Goal: Transaction & Acquisition: Purchase product/service

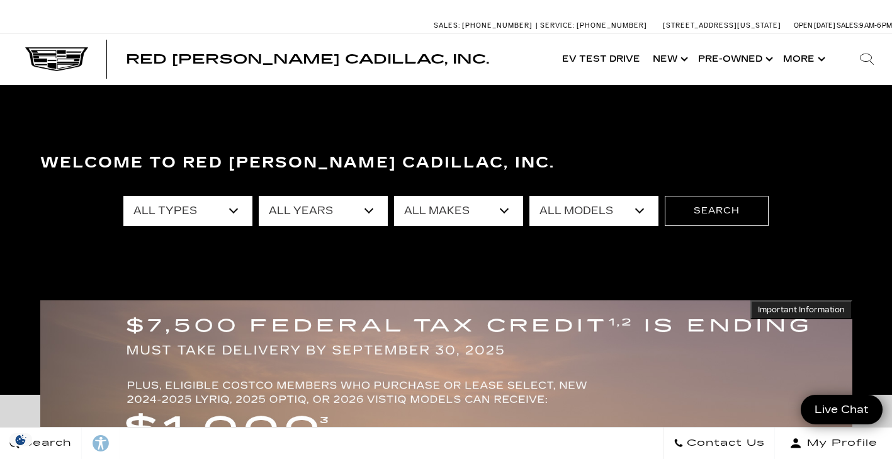
click at [234, 213] on select "All Types New Used Certified Used Demo" at bounding box center [187, 211] width 129 height 30
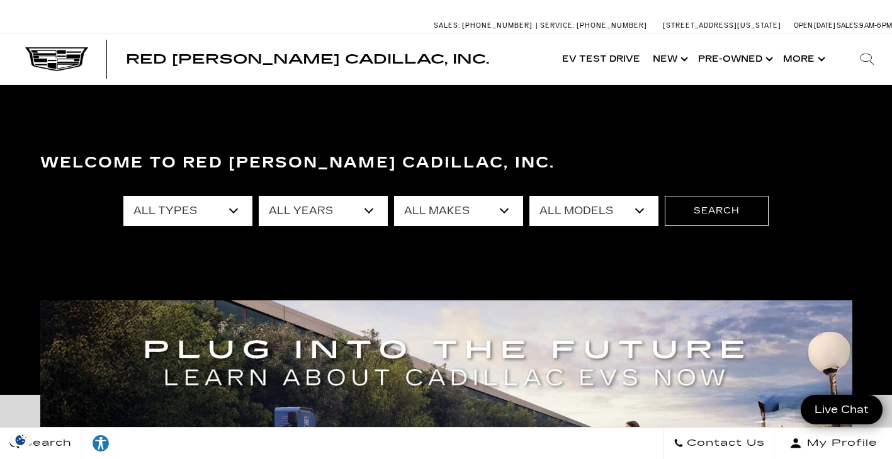
select select "New"
click at [123, 196] on select "All Types New Used Certified Used Demo" at bounding box center [187, 211] width 129 height 30
click at [290, 213] on select "All Years 2026 2025 2024" at bounding box center [323, 211] width 129 height 30
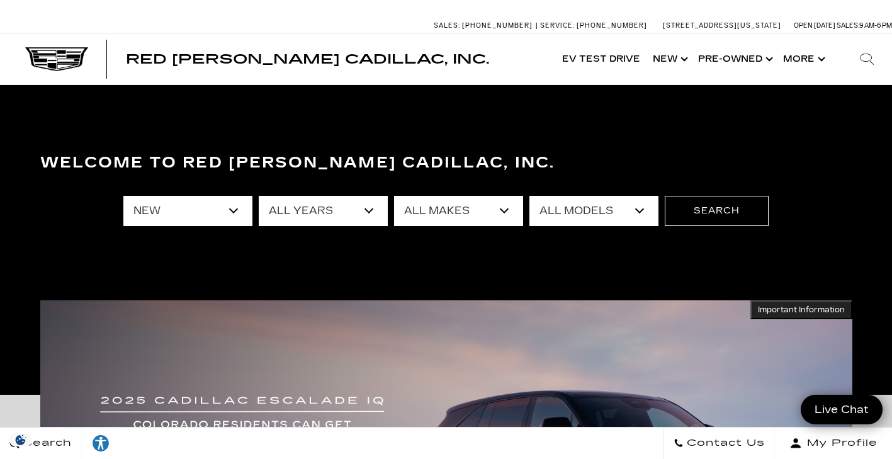
select select "2025"
click at [259, 196] on select "All Years 2026 2025 2024" at bounding box center [323, 211] width 129 height 30
click at [441, 212] on select "All Makes Cadillac" at bounding box center [458, 211] width 129 height 30
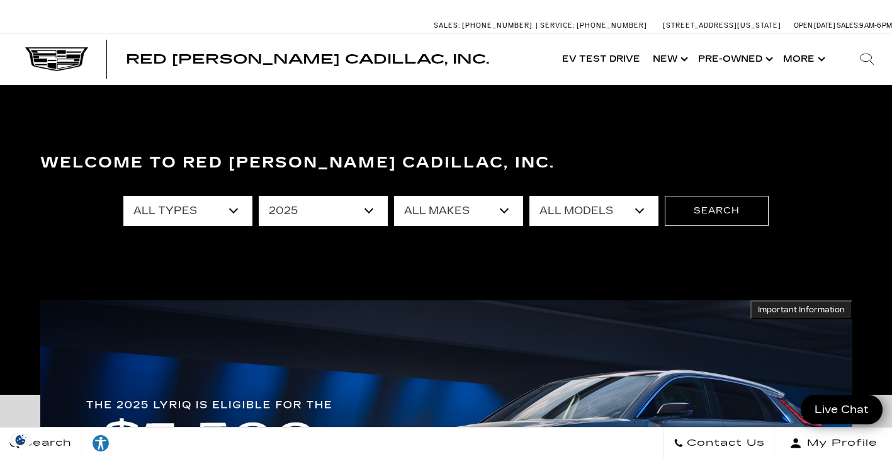
select select "Cadillac"
click at [394, 196] on select "All Makes Cadillac" at bounding box center [458, 211] width 129 height 30
click at [575, 207] on select "All Models CT4 Escalade Escalade ESV ESCALADE IQ LYRIQ OPTIQ XT5 XT6" at bounding box center [593, 211] width 129 height 30
select select "LYRIQ"
click at [529, 196] on select "All Models CT4 Escalade Escalade ESV ESCALADE IQ LYRIQ OPTIQ XT5 XT6" at bounding box center [593, 211] width 129 height 30
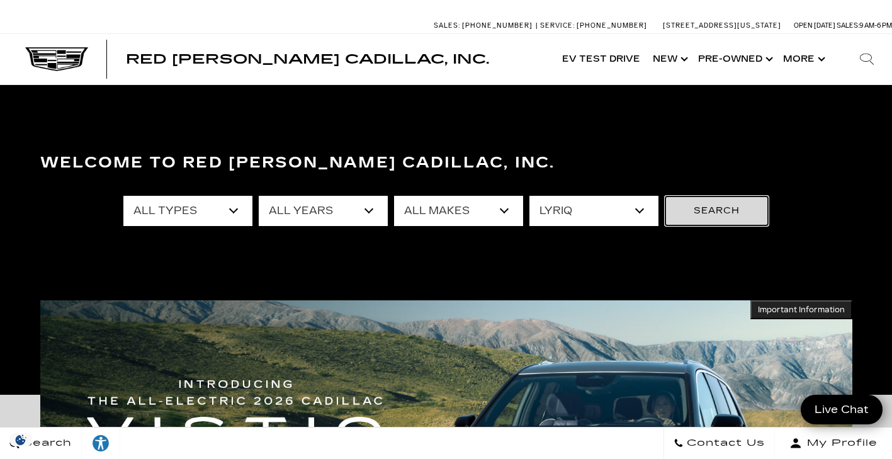
click at [714, 209] on button "Search" at bounding box center [717, 211] width 104 height 30
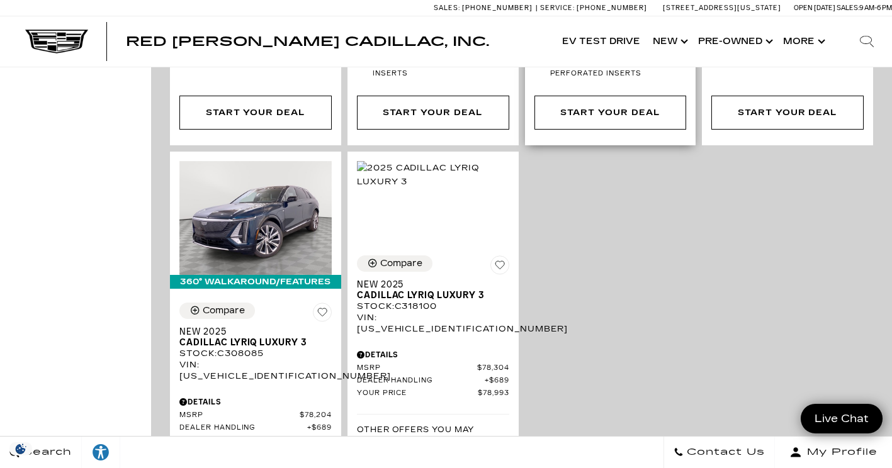
scroll to position [3621, 0]
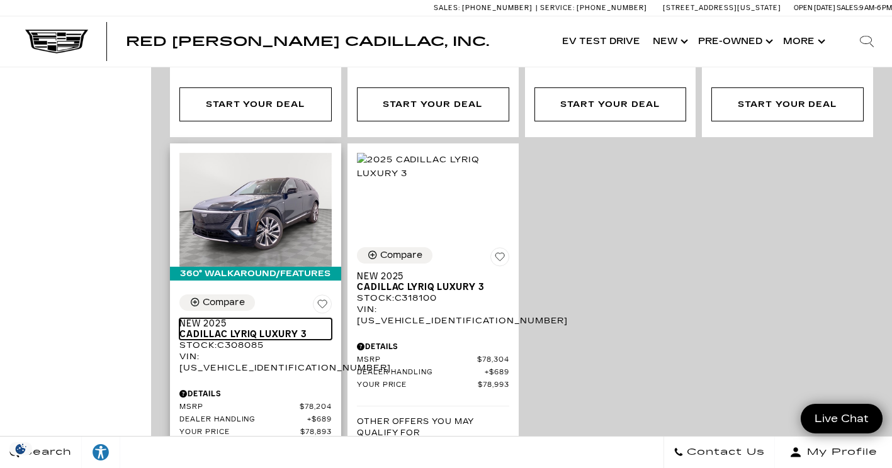
click at [241, 329] on span "Cadillac LYRIQ Luxury 3" at bounding box center [250, 334] width 143 height 11
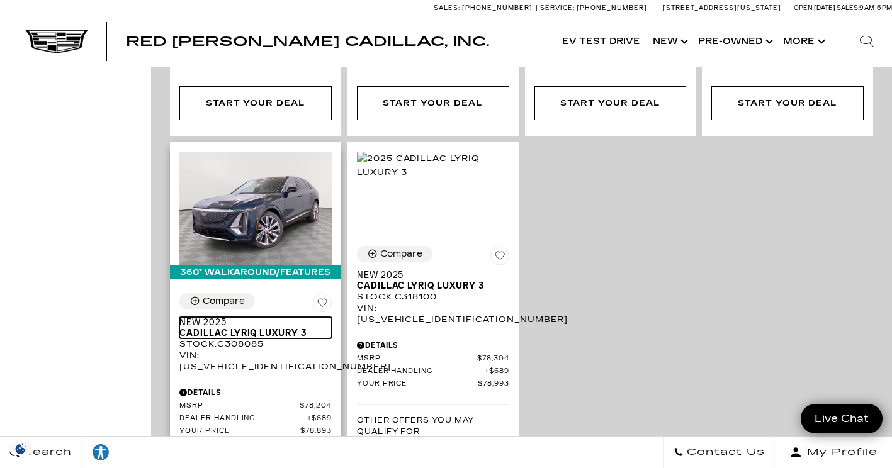
click at [217, 328] on span "Cadillac LYRIQ Luxury 3" at bounding box center [250, 333] width 143 height 11
click at [206, 328] on span "Cadillac LYRIQ Luxury 3" at bounding box center [250, 333] width 143 height 11
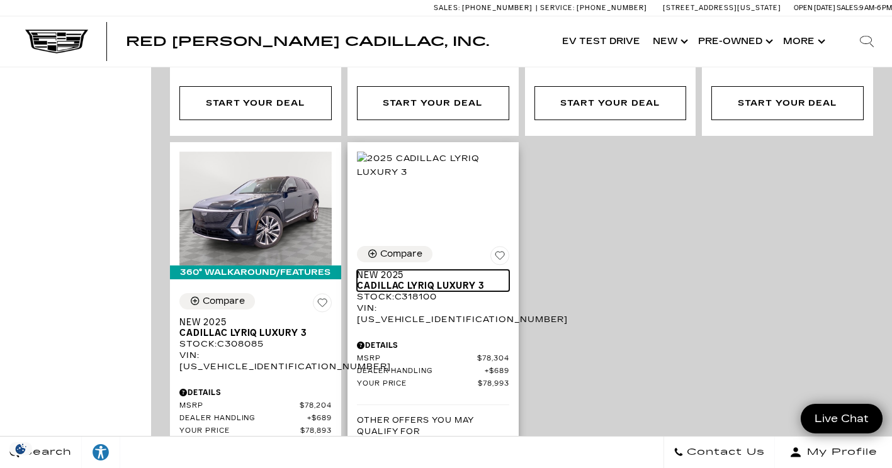
click at [382, 281] on span "Cadillac LYRIQ Luxury 3" at bounding box center [428, 286] width 143 height 11
click at [403, 281] on span "Cadillac LYRIQ Luxury 3" at bounding box center [428, 286] width 143 height 11
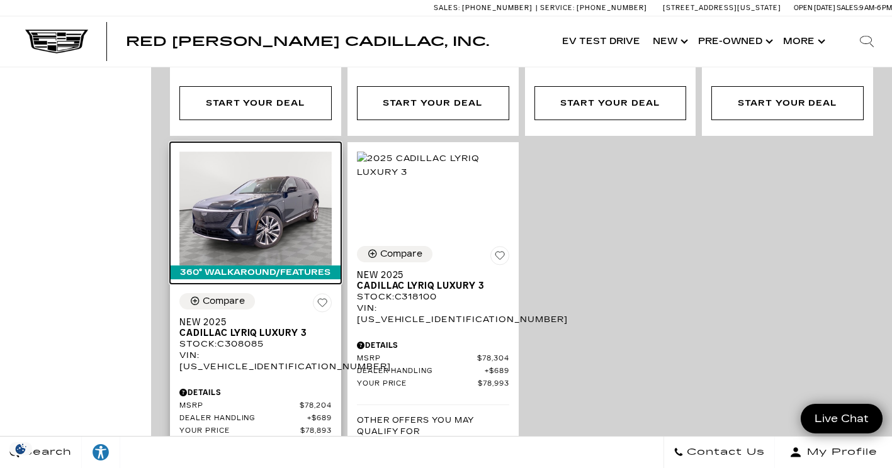
click at [270, 152] on img at bounding box center [255, 209] width 152 height 114
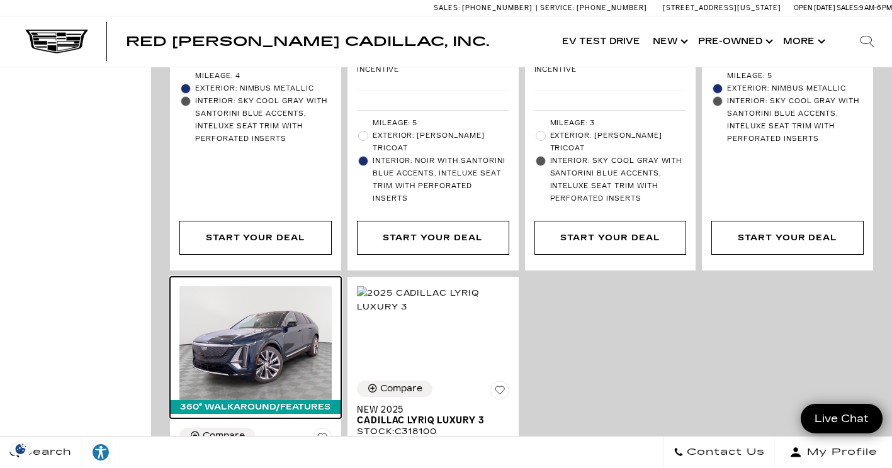
scroll to position [3489, 0]
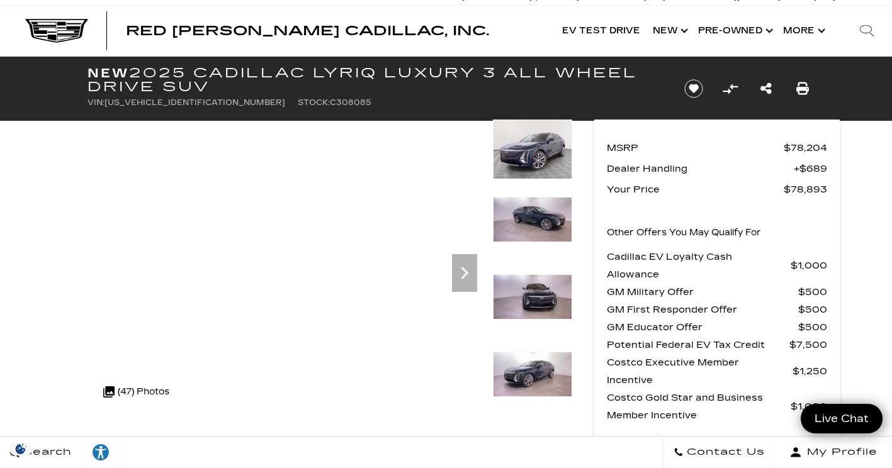
scroll to position [14, 0]
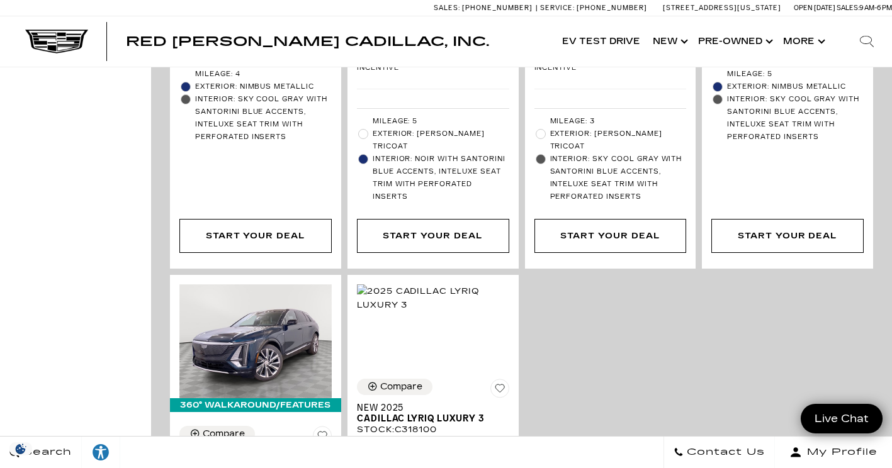
scroll to position [3485, 0]
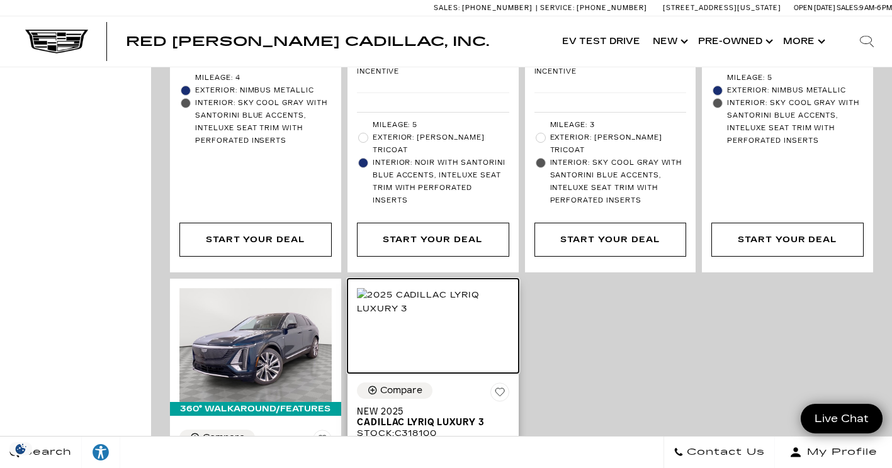
click at [417, 288] on img at bounding box center [433, 302] width 152 height 28
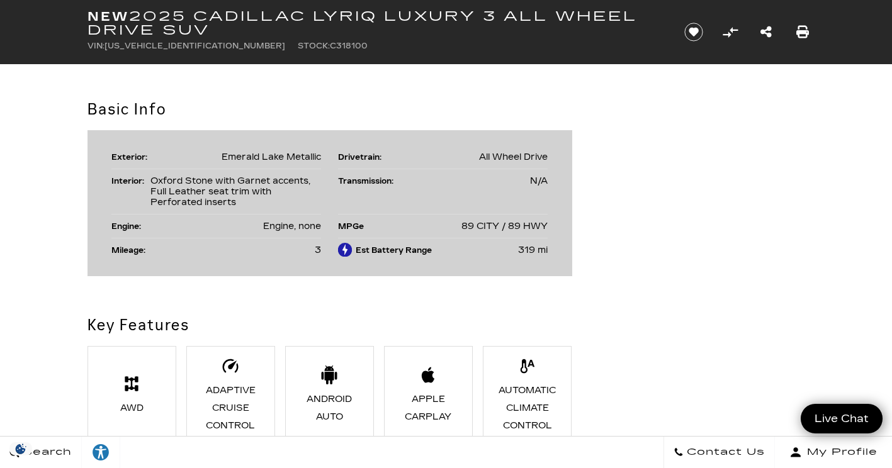
scroll to position [1018, 0]
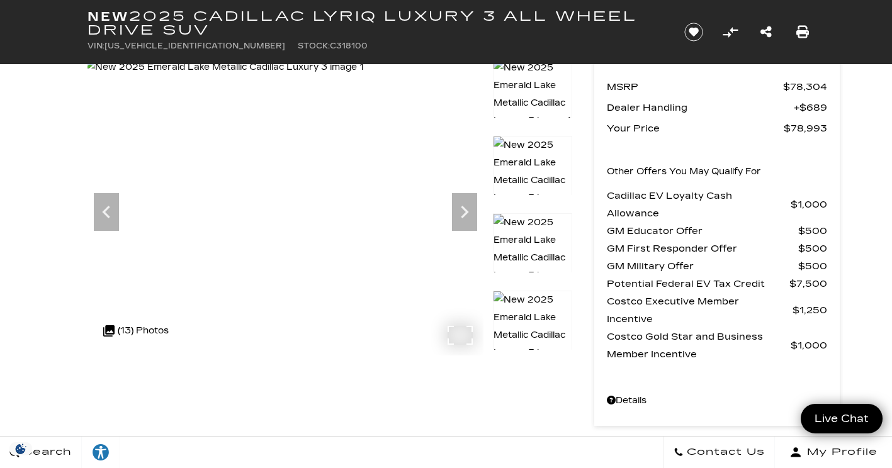
scroll to position [0, 0]
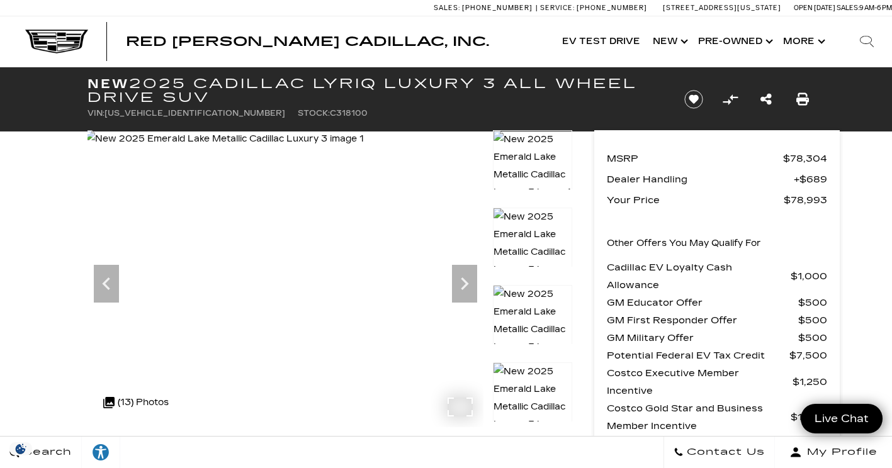
click at [466, 286] on icon "Next" at bounding box center [465, 284] width 8 height 13
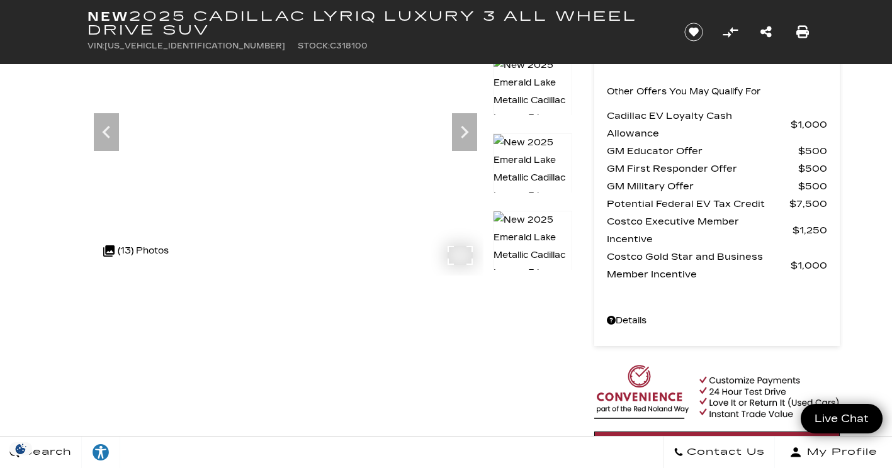
scroll to position [152, 0]
click at [137, 252] on div ".cls-1, .cls-3 { fill: #c50033; } .cls-1 { clip-rule: evenodd; } .cls-2 { clip-…" at bounding box center [136, 250] width 78 height 30
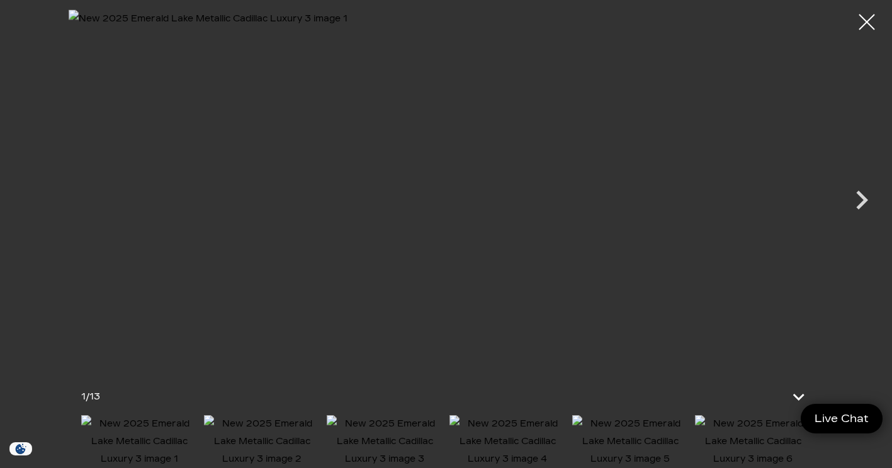
scroll to position [302, 0]
click at [866, 33] on div at bounding box center [866, 22] width 33 height 33
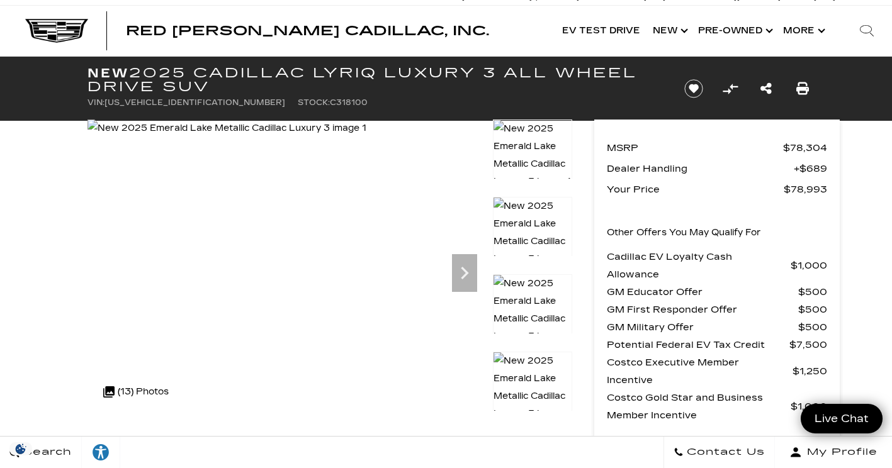
scroll to position [0, 0]
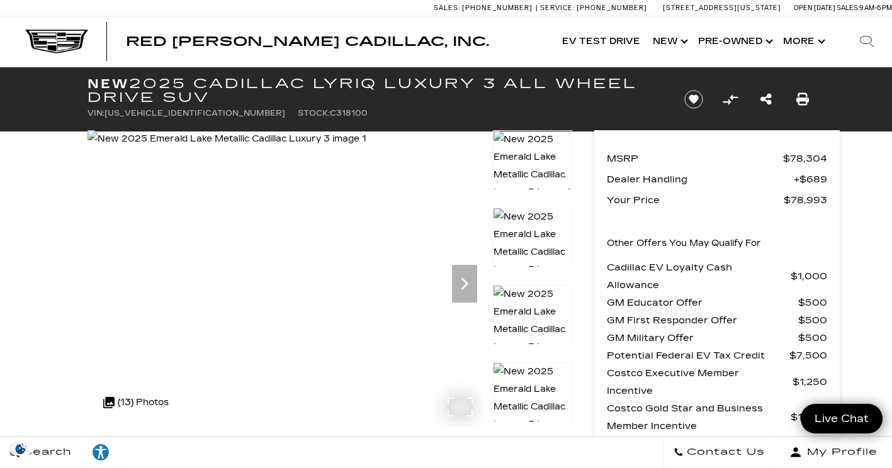
click at [331, 148] on img at bounding box center [226, 139] width 279 height 18
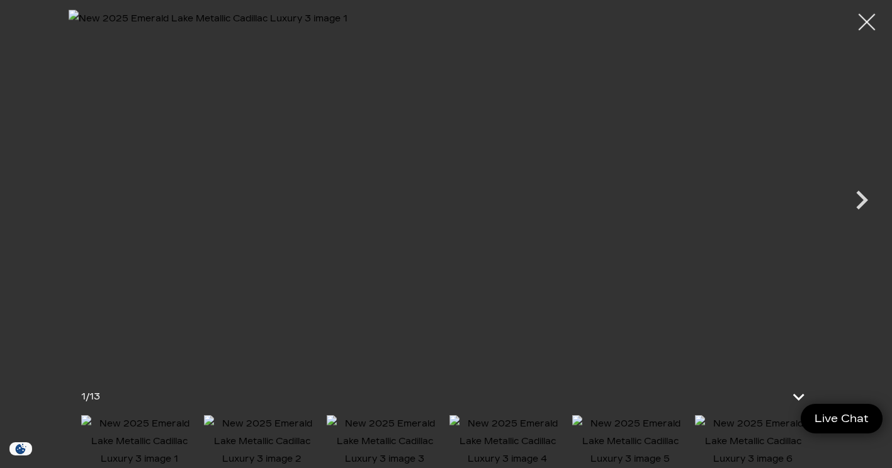
click at [855, 17] on div at bounding box center [866, 22] width 33 height 33
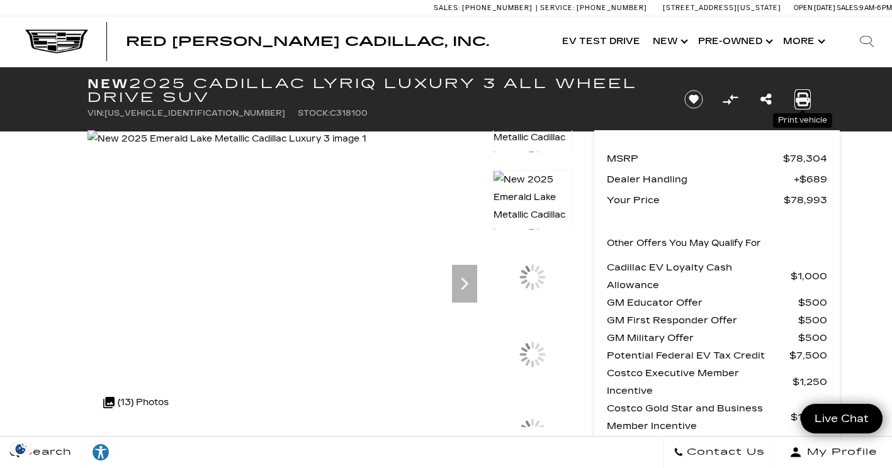
click at [802, 104] on icon "Print this New 2025 Cadillac LYRIQ Luxury 3 All Wheel Drive SUV" at bounding box center [803, 100] width 14 height 14
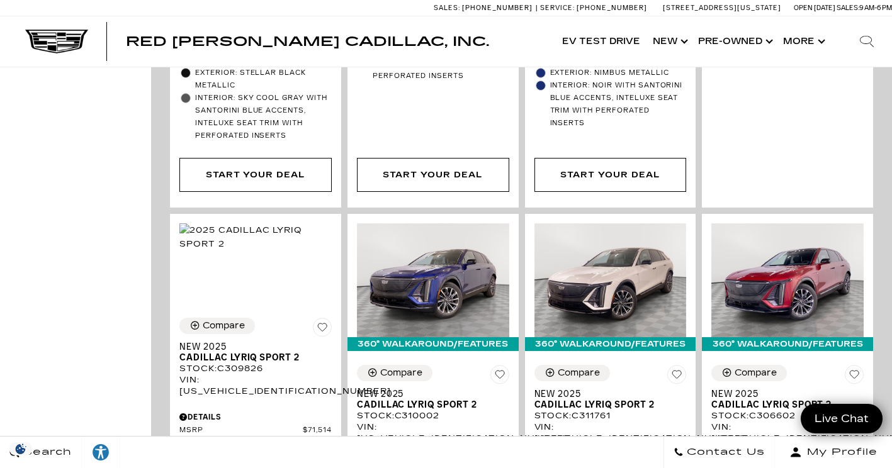
scroll to position [1529, 0]
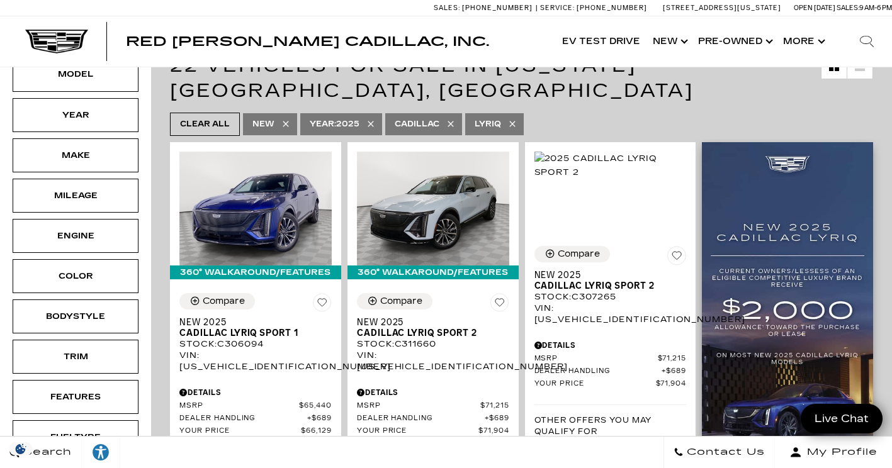
click at [843, 347] on img at bounding box center [787, 337] width 171 height 390
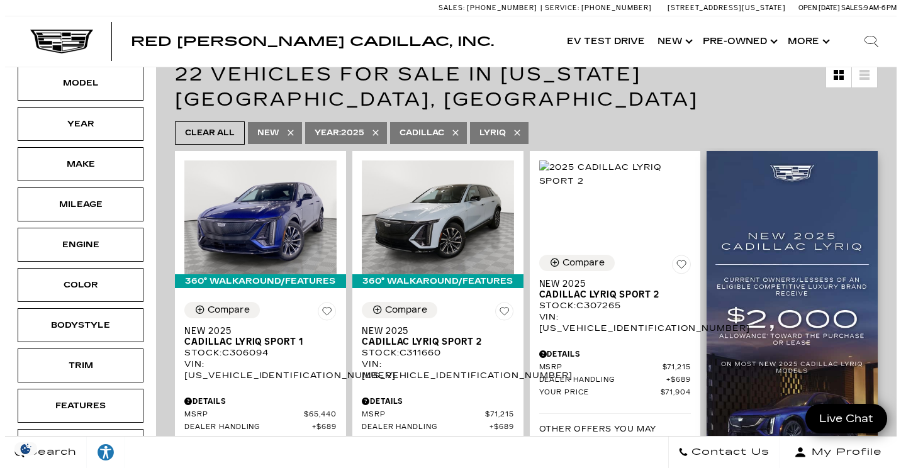
scroll to position [209, 0]
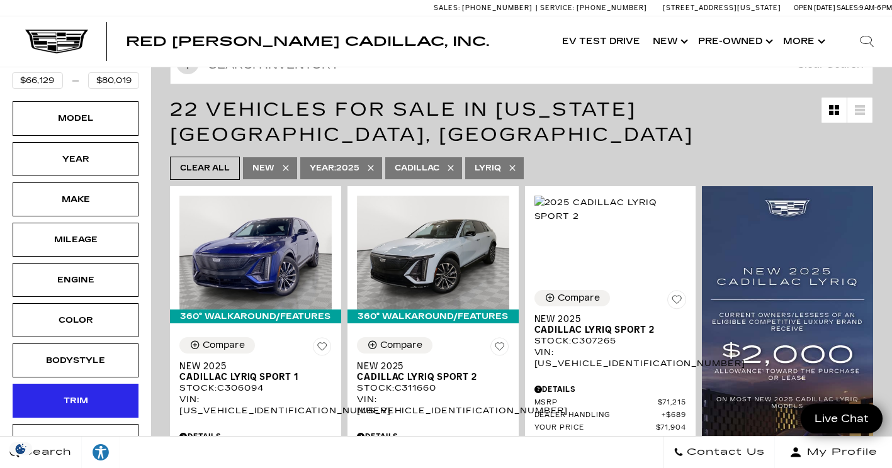
click at [90, 392] on div "Trim" at bounding box center [76, 401] width 126 height 34
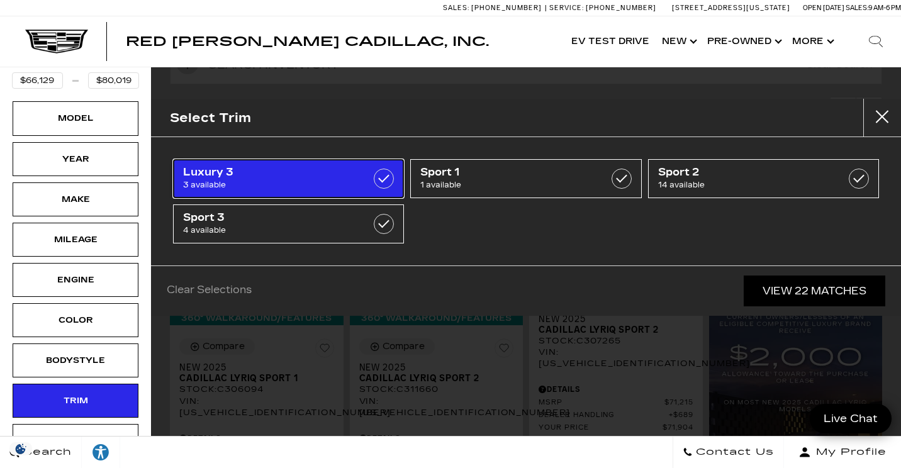
click at [375, 183] on label at bounding box center [384, 179] width 20 height 20
type input "$78,893"
type input "$79,294"
checkbox input "true"
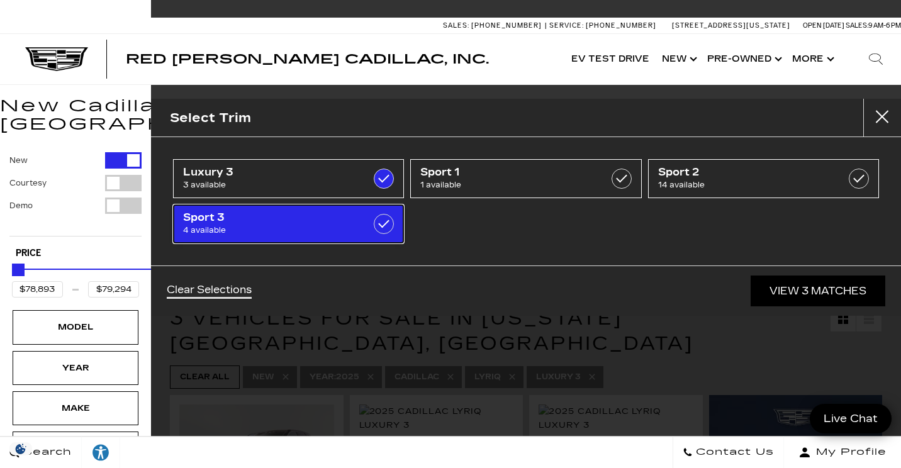
click at [348, 228] on span "4 available" at bounding box center [272, 230] width 179 height 13
type input "$75,904"
type input "$80,019"
checkbox input "true"
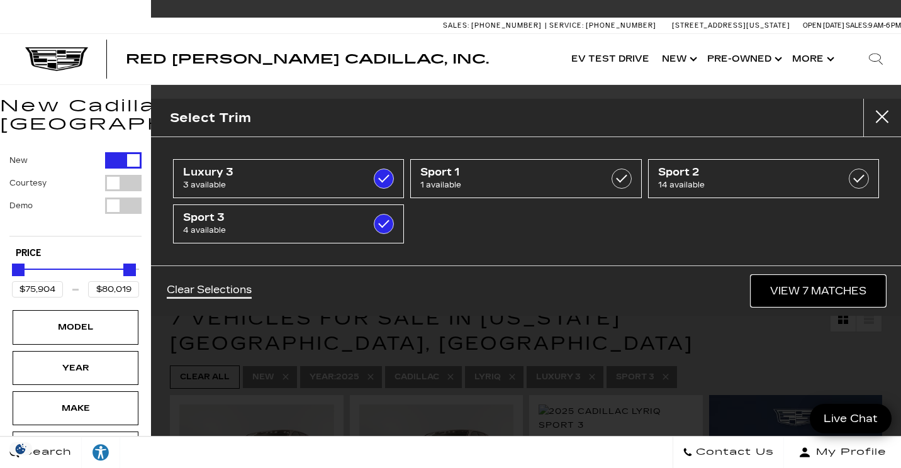
click at [836, 288] on link "View 7 Matches" at bounding box center [818, 291] width 134 height 31
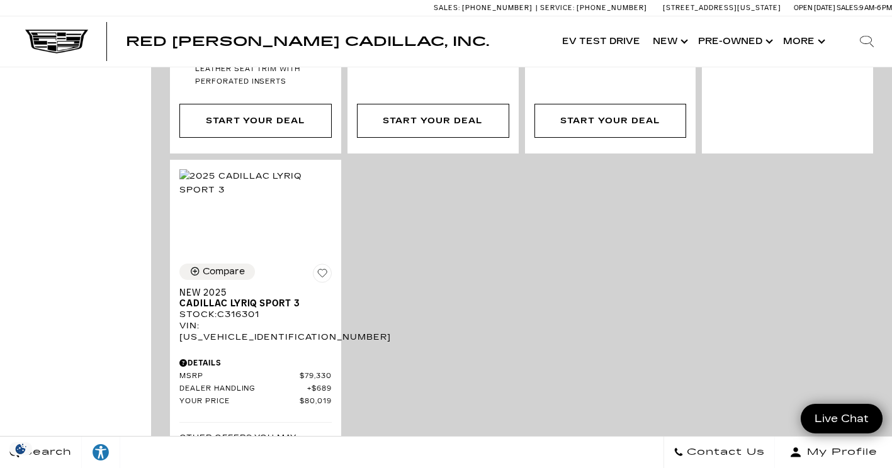
scroll to position [1585, 0]
click at [256, 307] on div "Stock : C316301" at bounding box center [255, 312] width 152 height 11
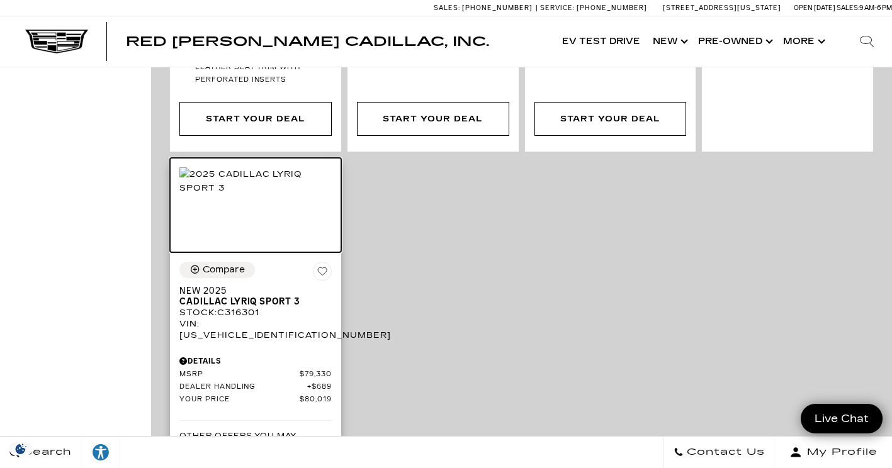
click at [265, 167] on img at bounding box center [255, 181] width 152 height 28
click at [263, 167] on img at bounding box center [255, 181] width 152 height 28
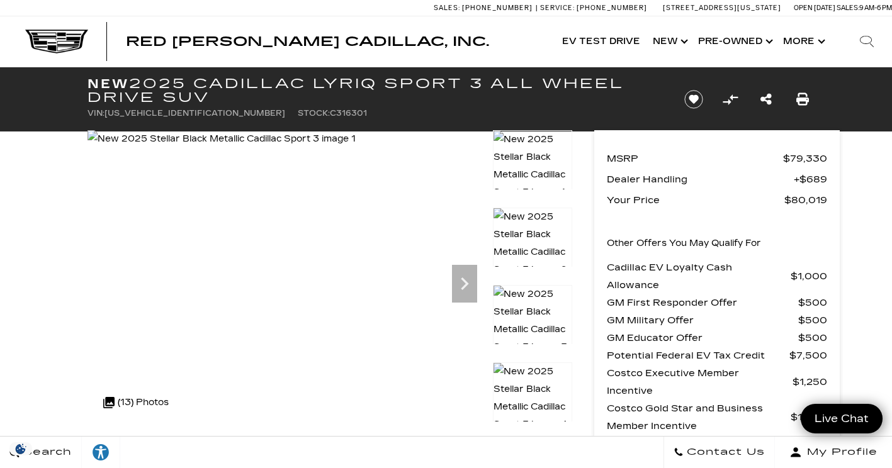
scroll to position [12, 0]
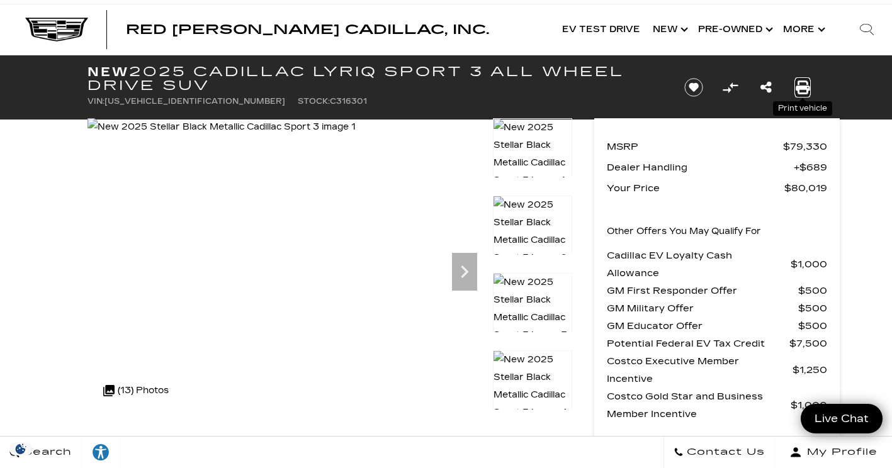
click at [804, 93] on icon "Print this New 2025 Cadillac LYRIQ Sport 3 All Wheel Drive SUV" at bounding box center [803, 88] width 14 height 14
